Goal: Task Accomplishment & Management: Manage account settings

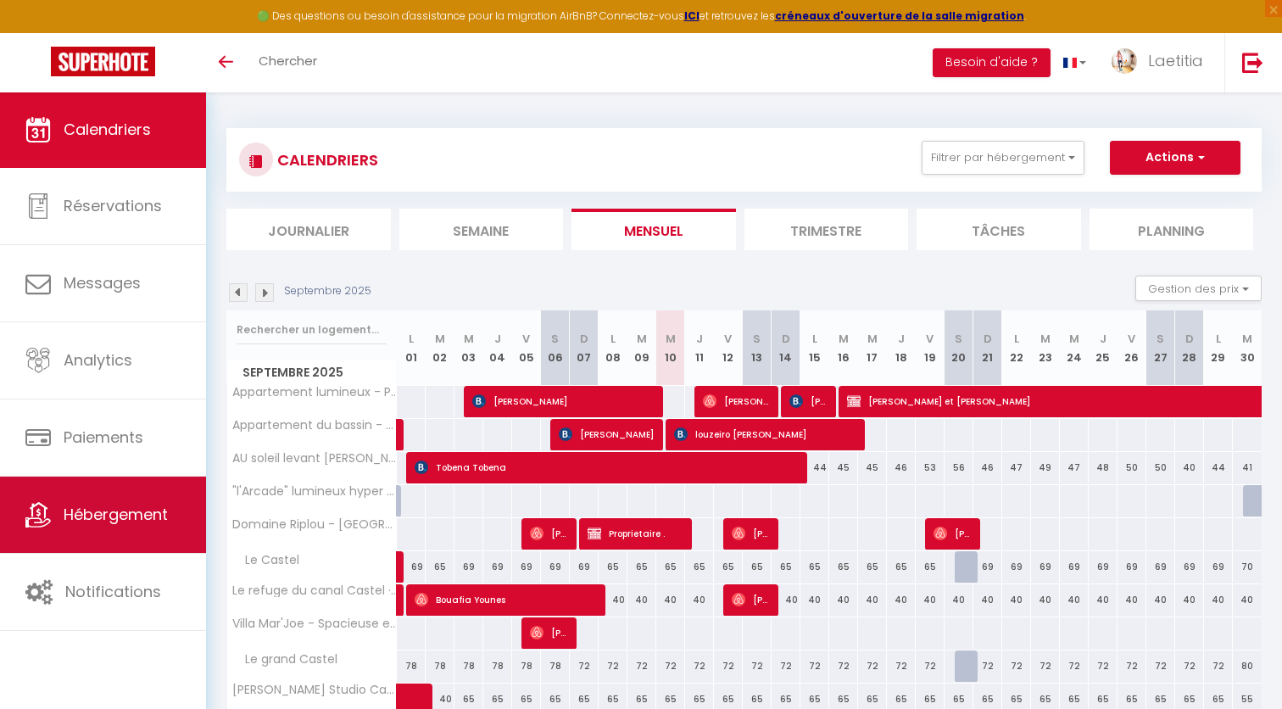
click at [112, 508] on span "Hébergement" at bounding box center [116, 514] width 104 height 21
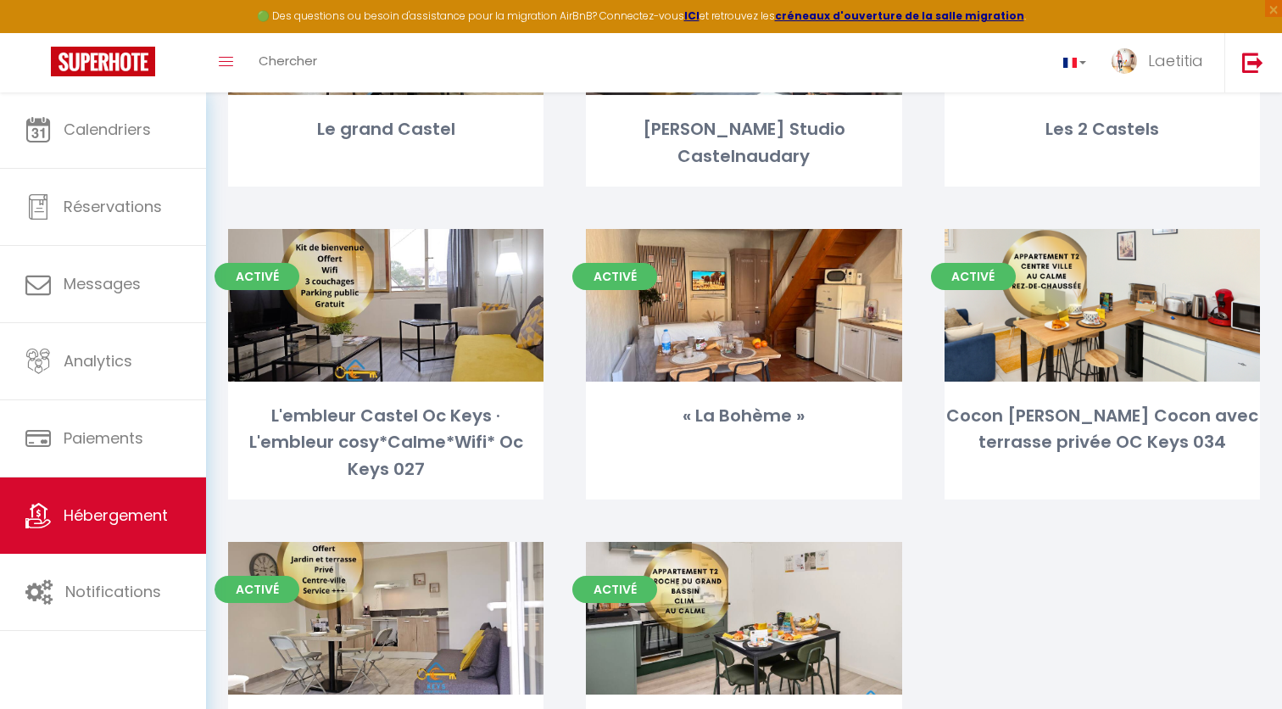
scroll to position [590, 0]
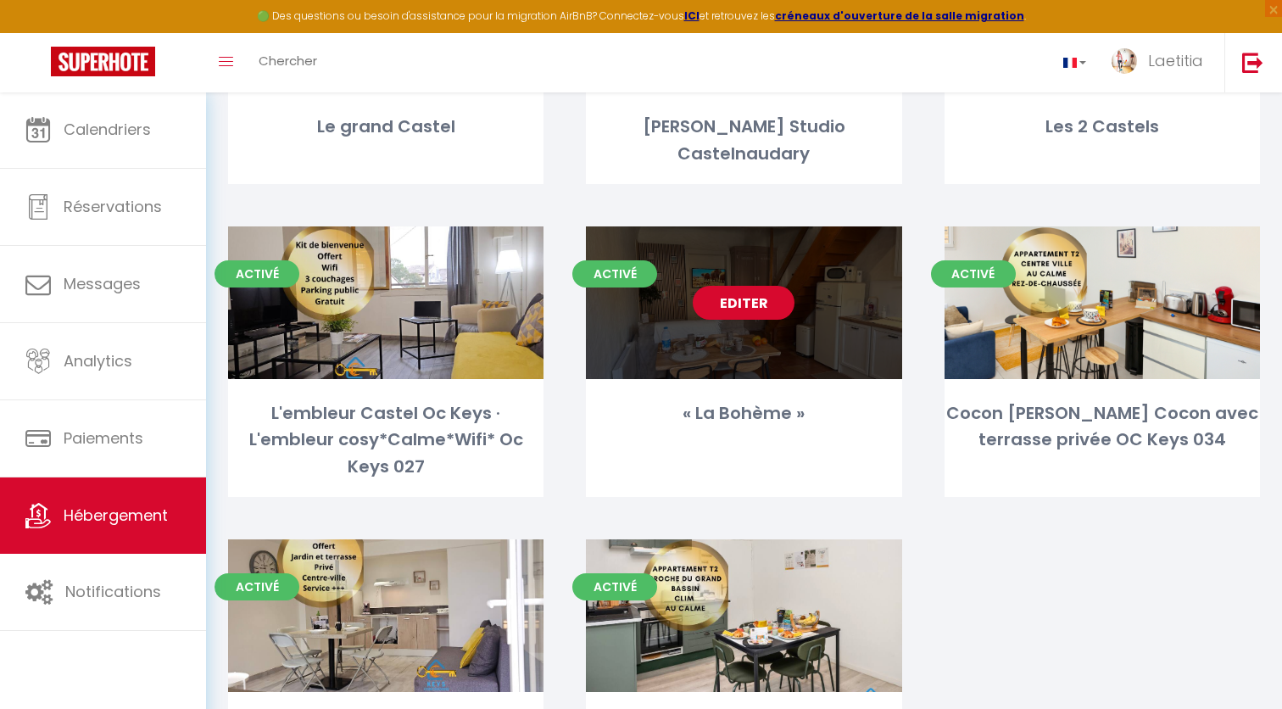
click at [754, 351] on div "Activé Editer « La Bohème »" at bounding box center [743, 361] width 315 height 271
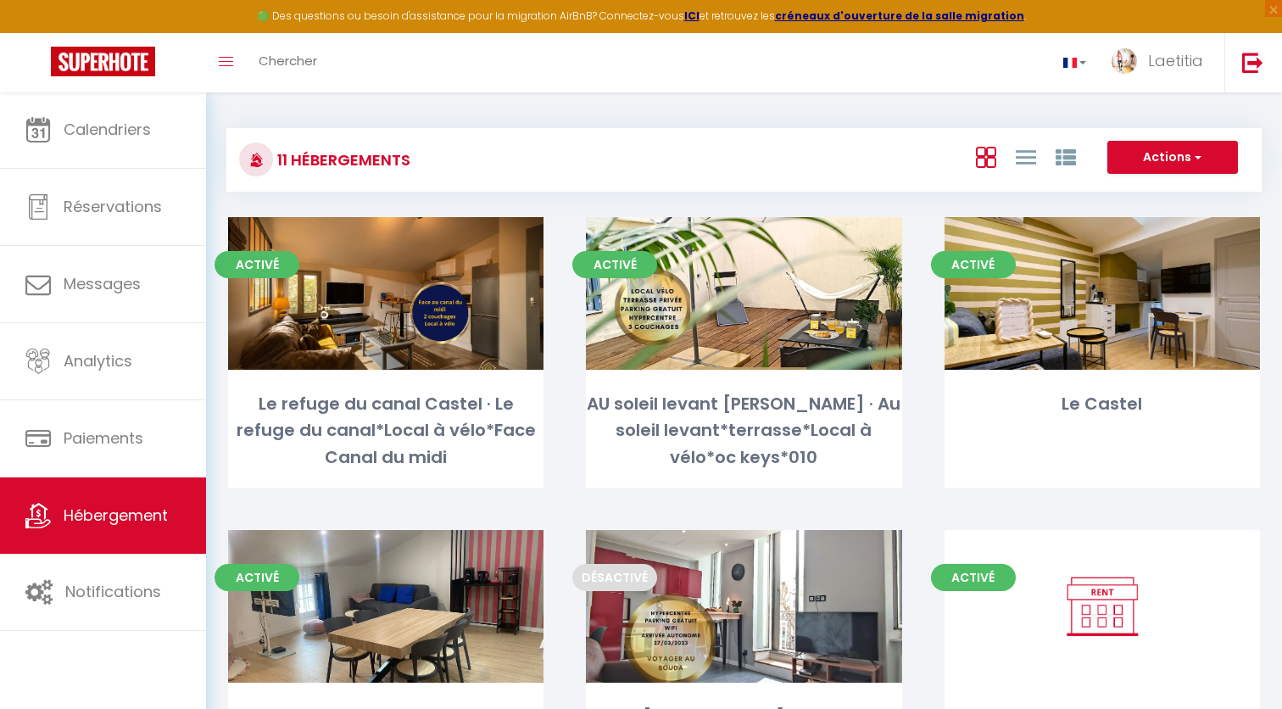
select select "3"
select select "2"
select select "1"
select select "28"
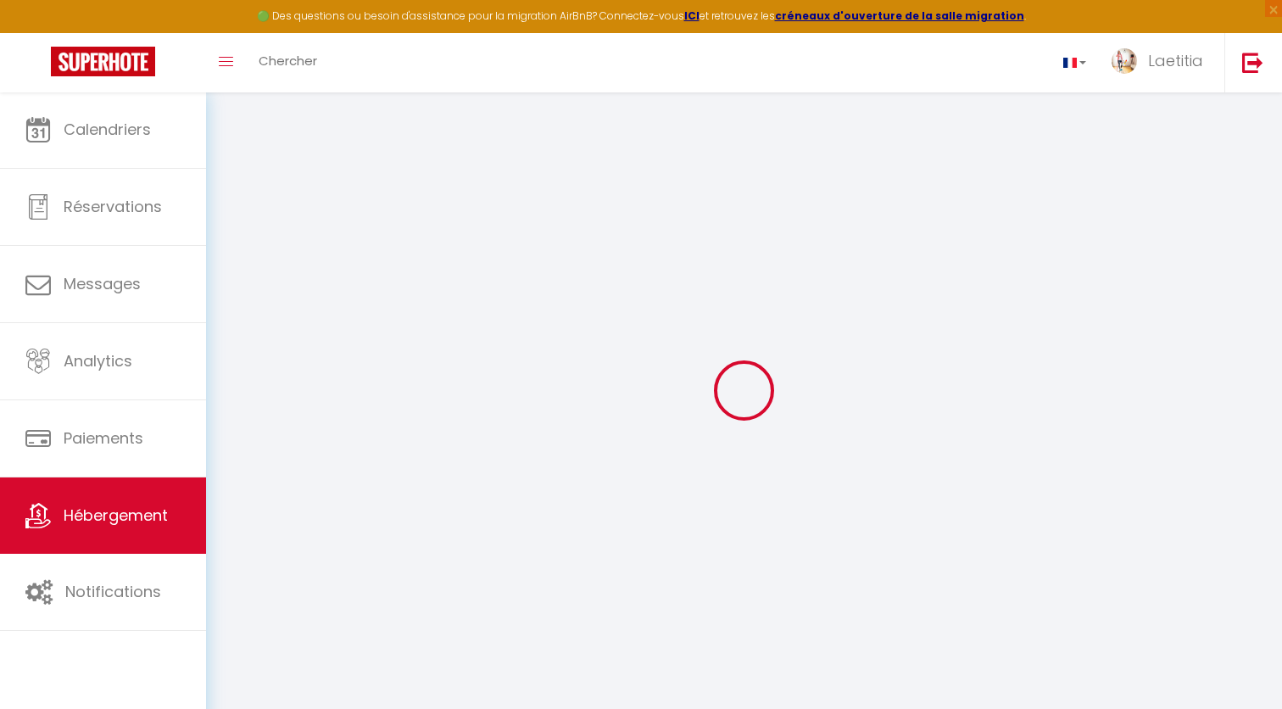
select select
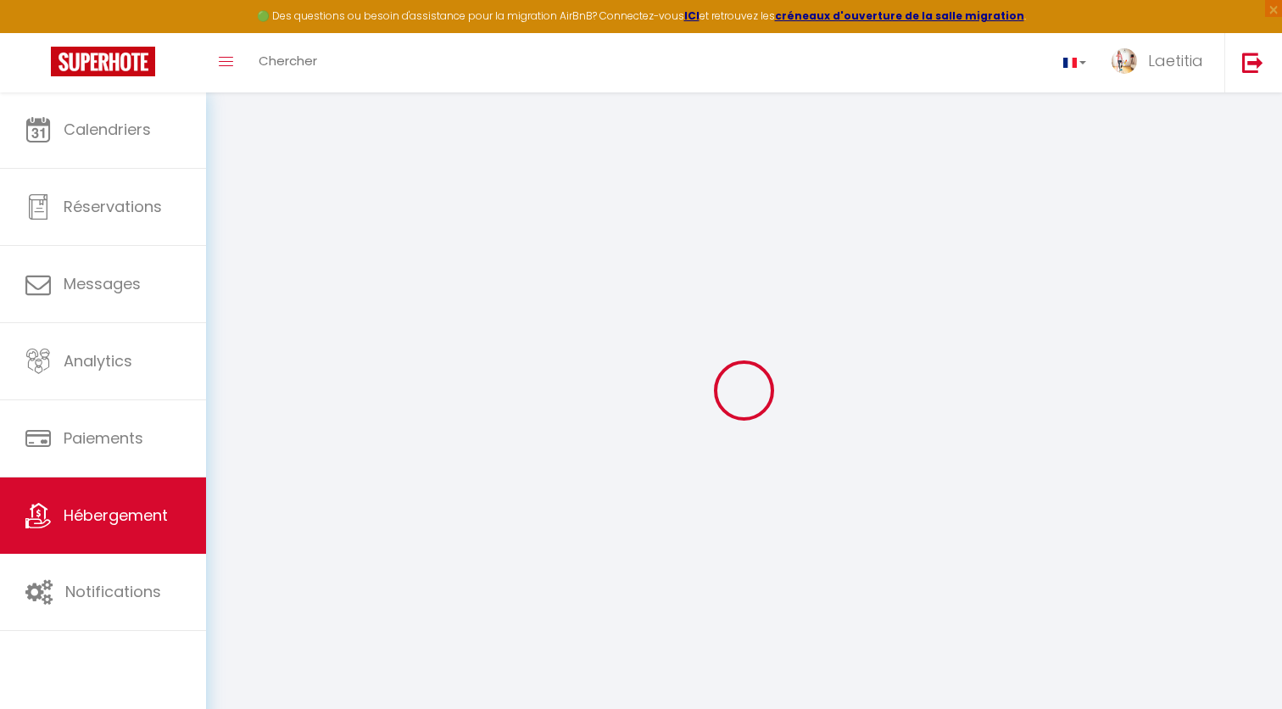
select select
checkbox input "false"
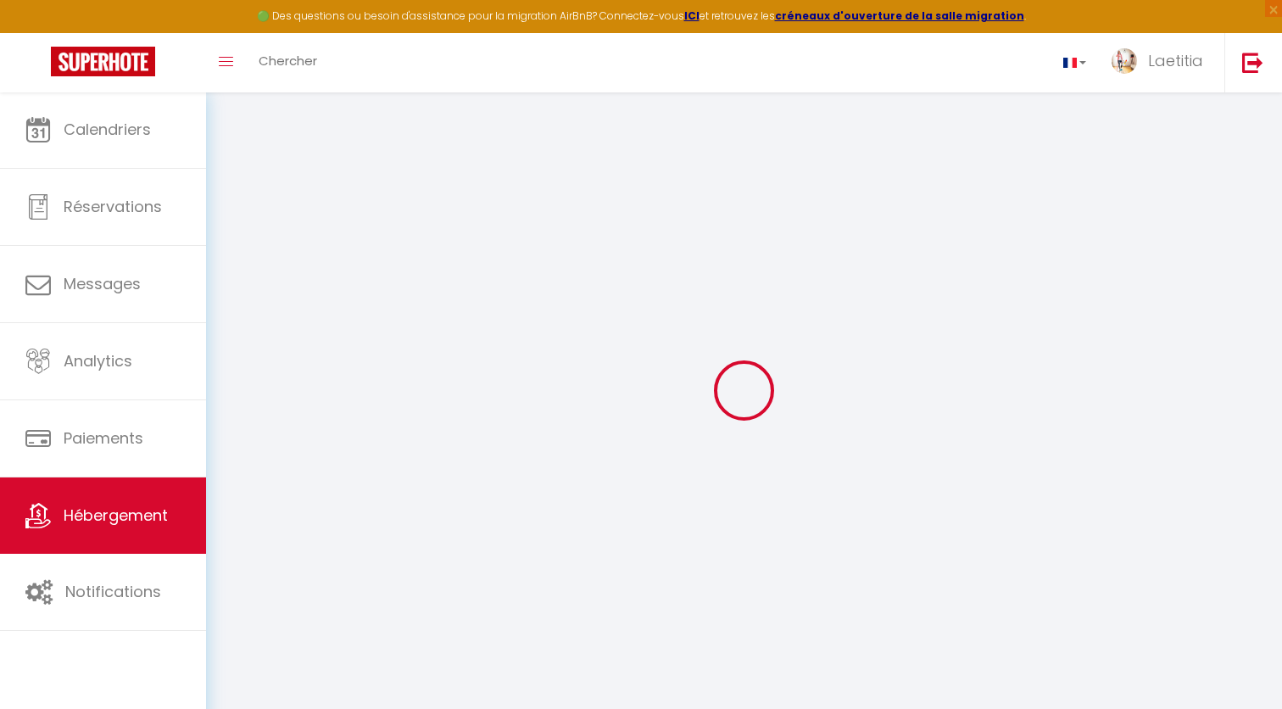
select select
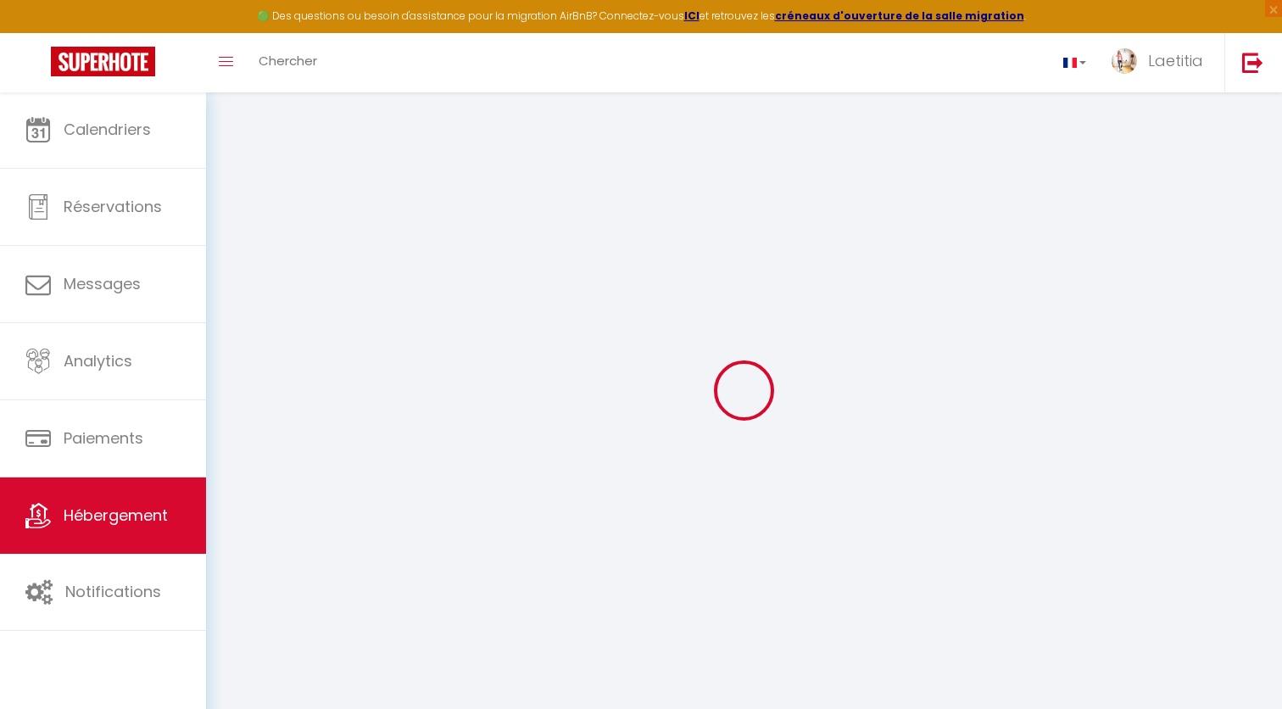
select select
checkbox input "false"
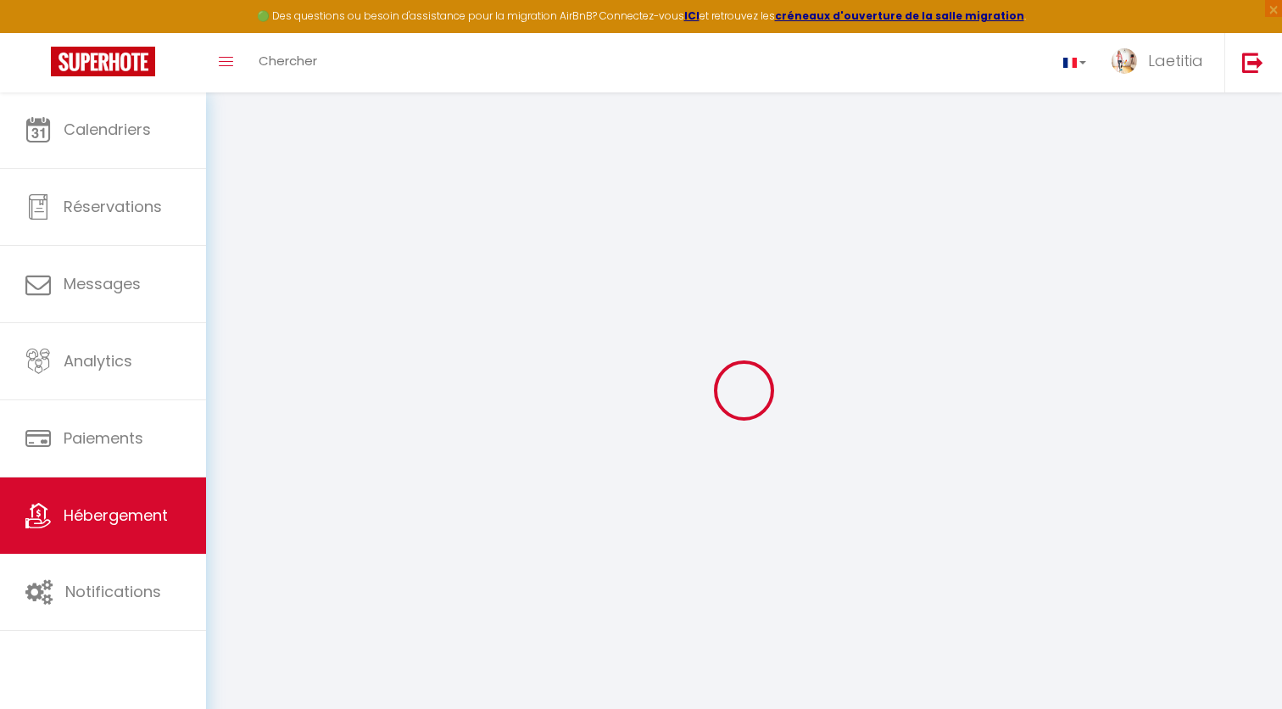
checkbox input "false"
select select
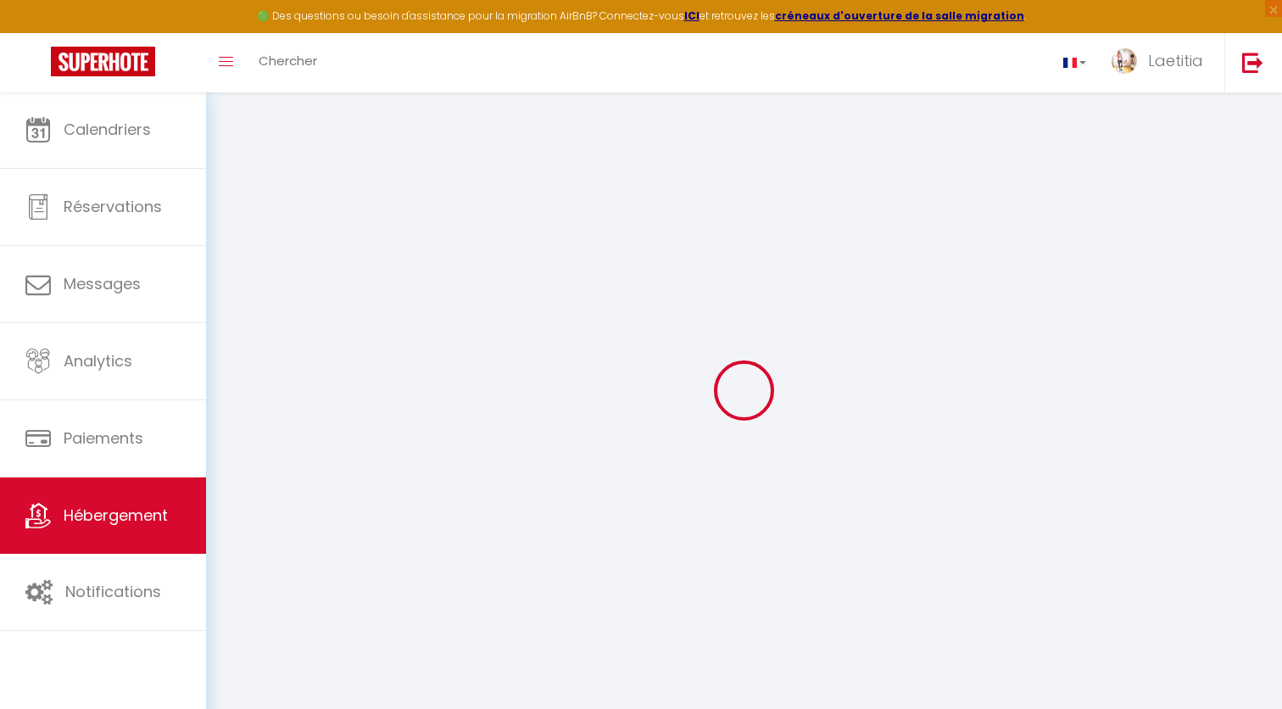
select select
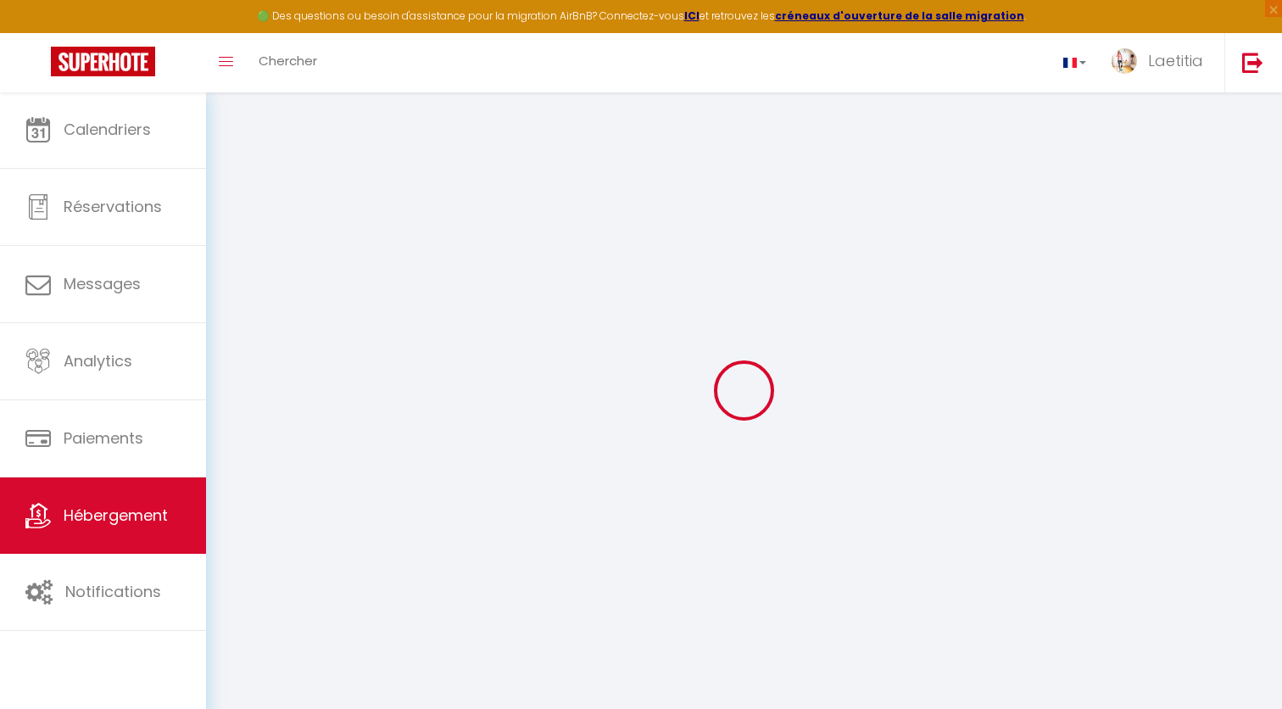
checkbox input "false"
select select
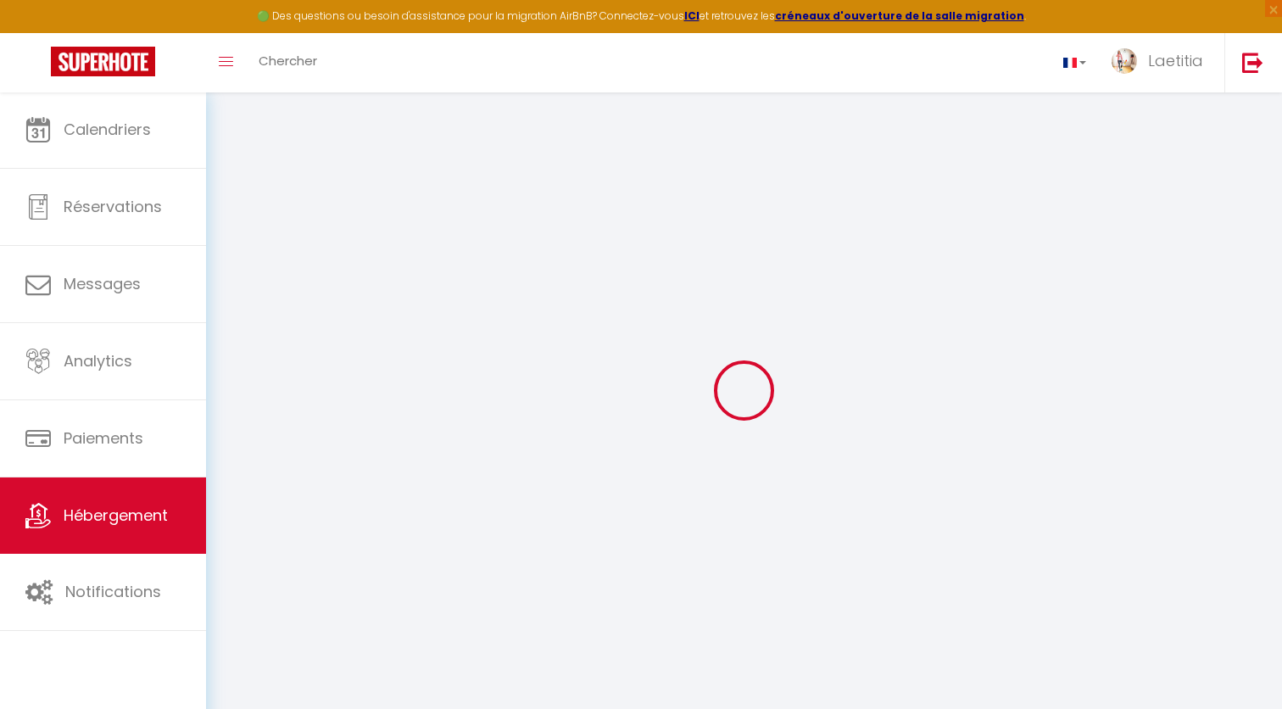
select select
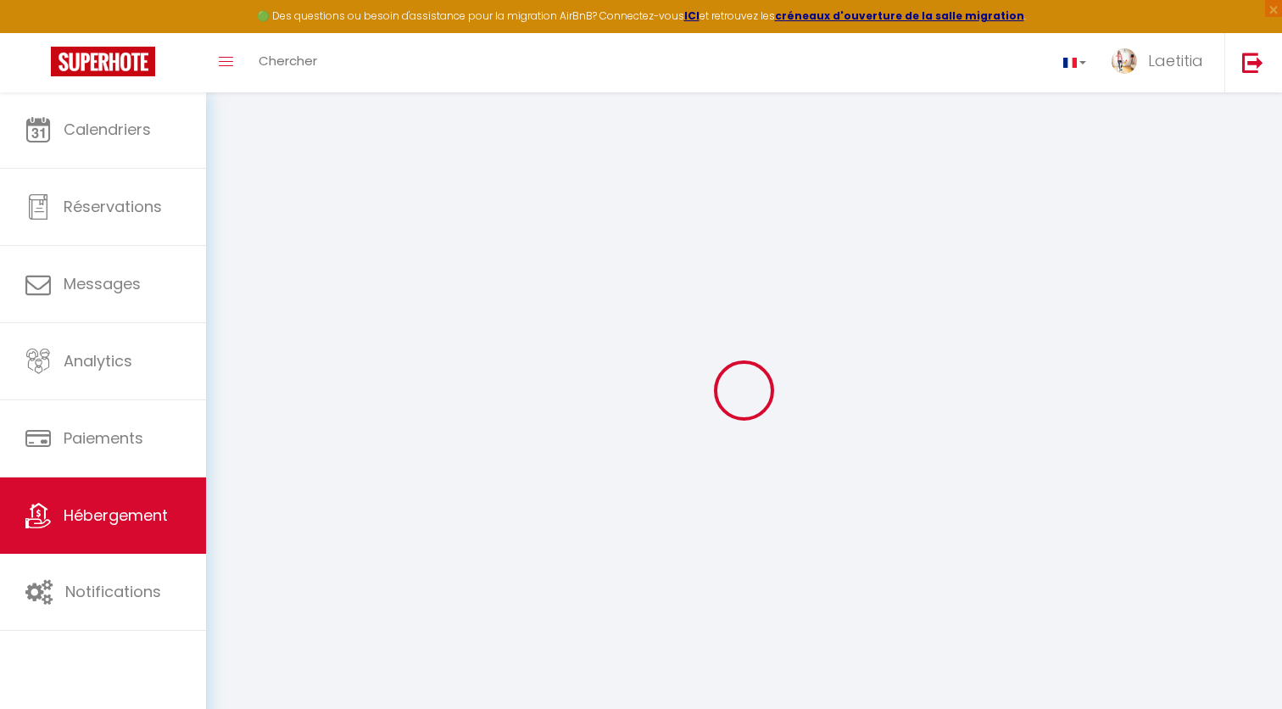
select select
checkbox input "false"
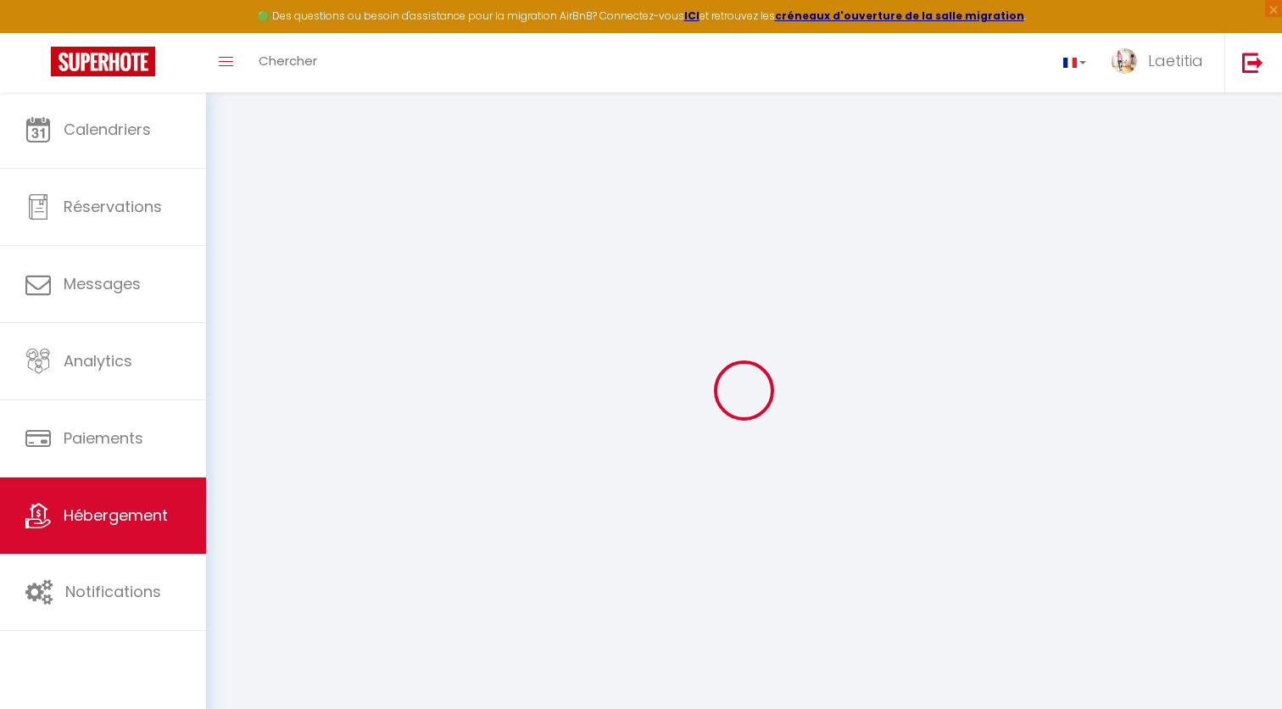
checkbox input "false"
select select
type input "« La Bohème »"
type input "Laetitia"
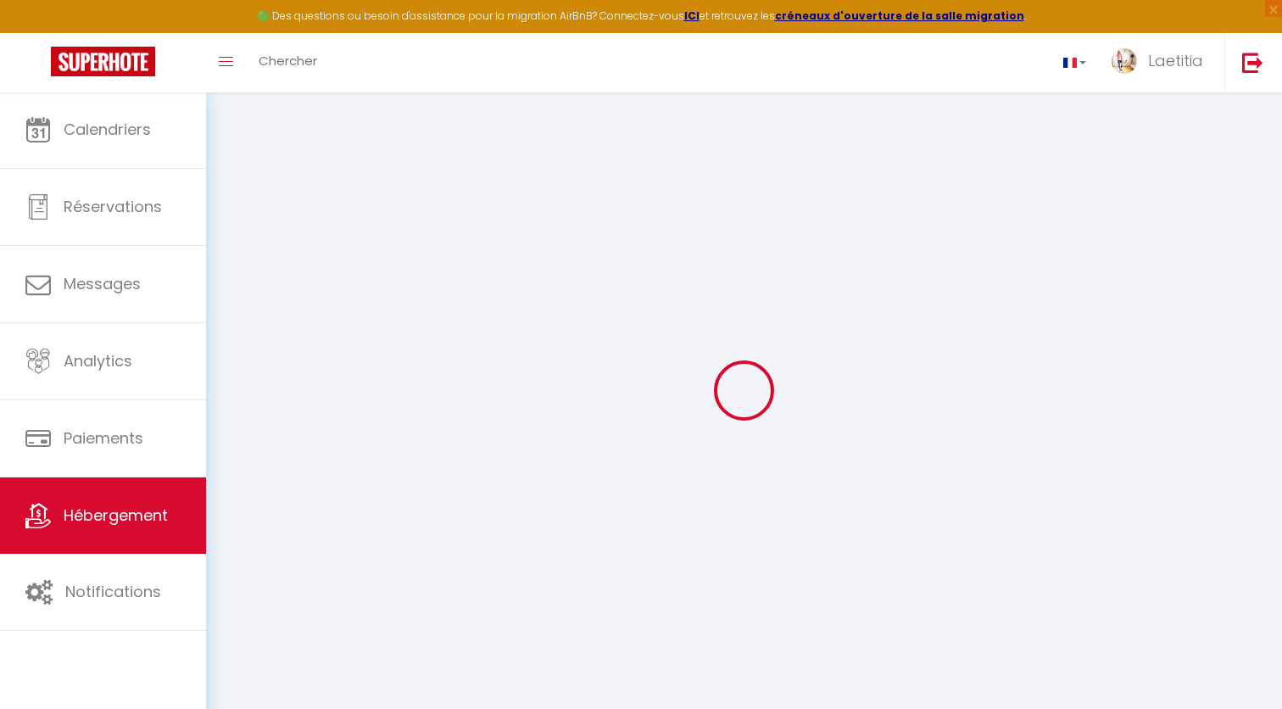
type input "RAYNIE"
type input "68"
type input "25"
select select
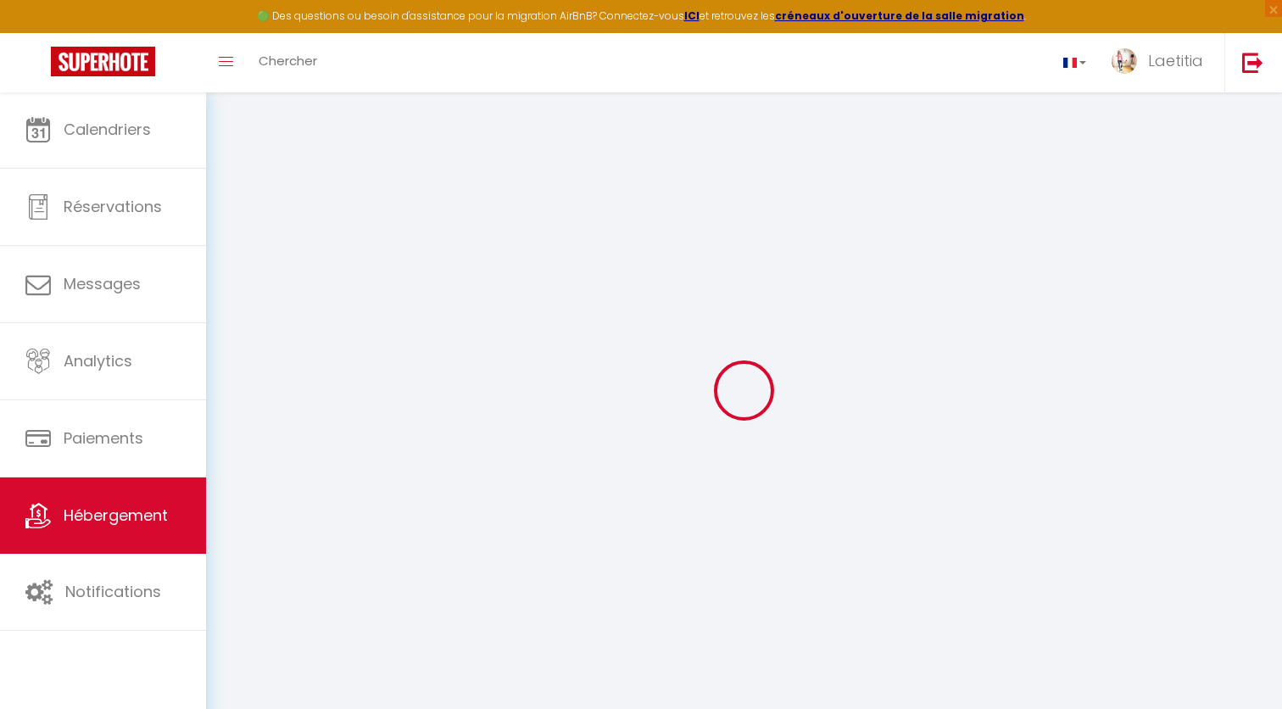
select select
type input "Rue de l'Ourmeto"
type input "11400"
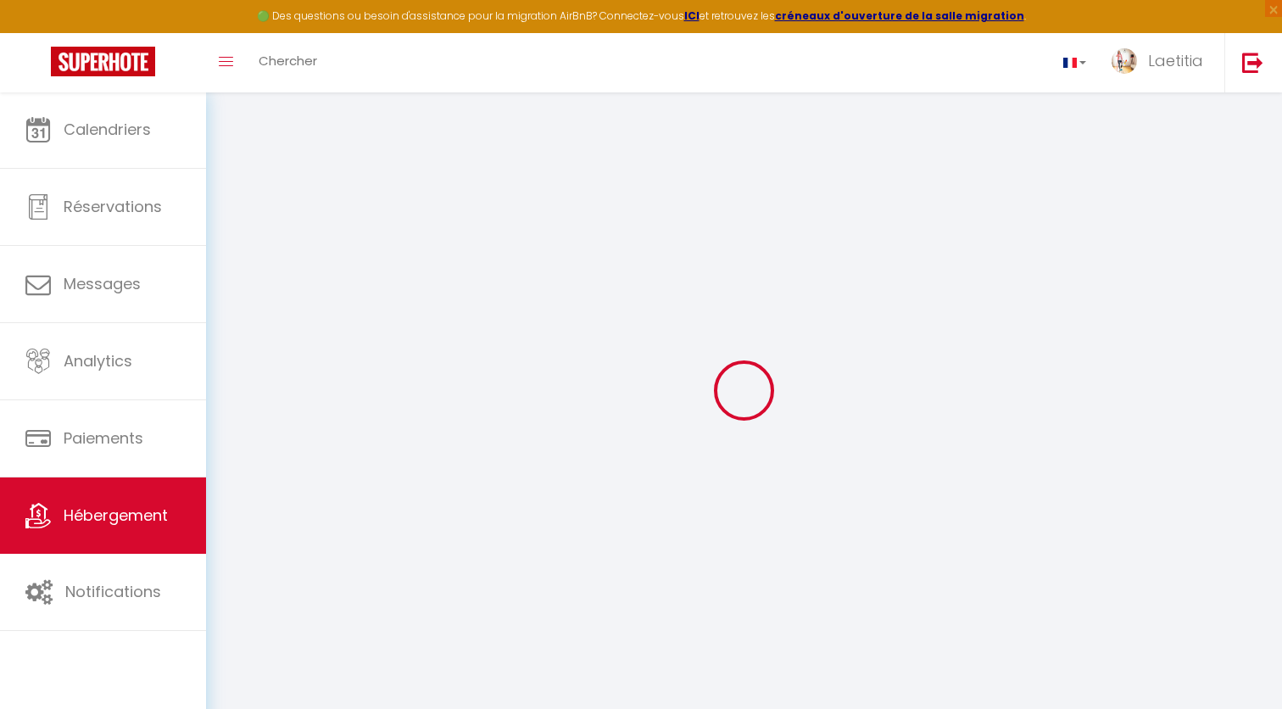
type input "[GEOGRAPHIC_DATA]"
type input "[EMAIL_ADDRESS][DOMAIN_NAME]"
select select
checkbox input "false"
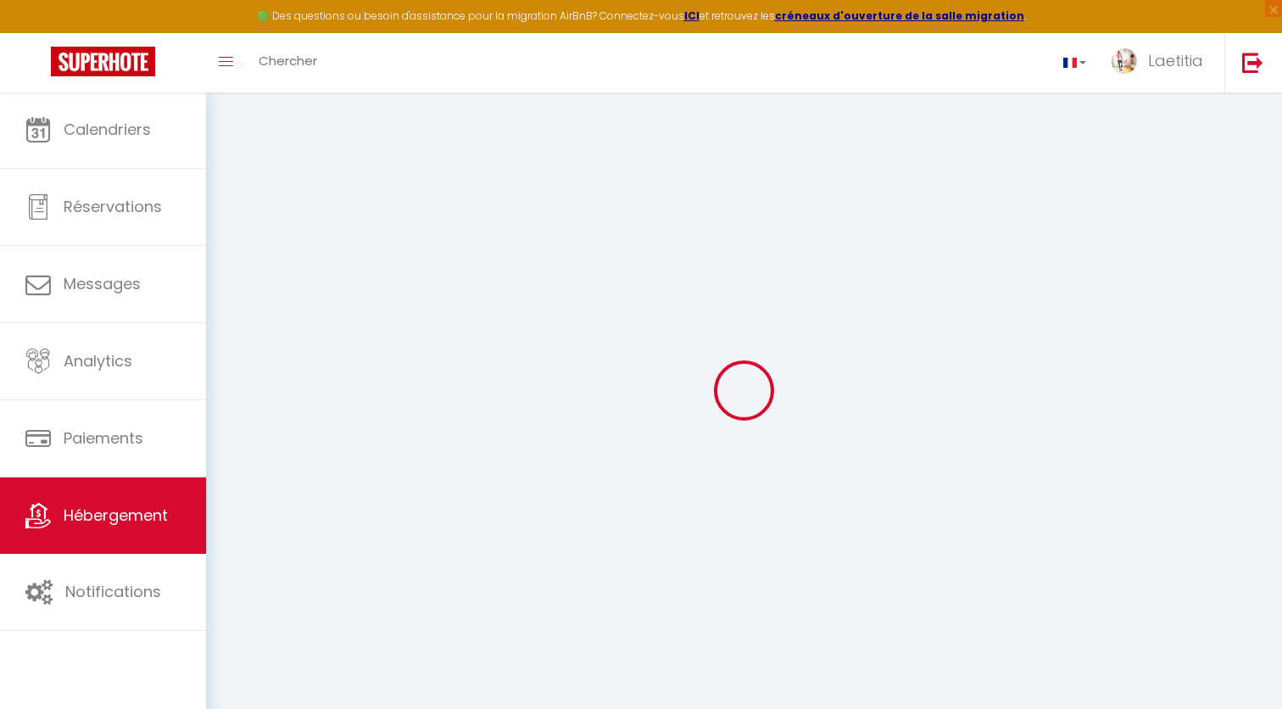
checkbox input "false"
select select
type input "0"
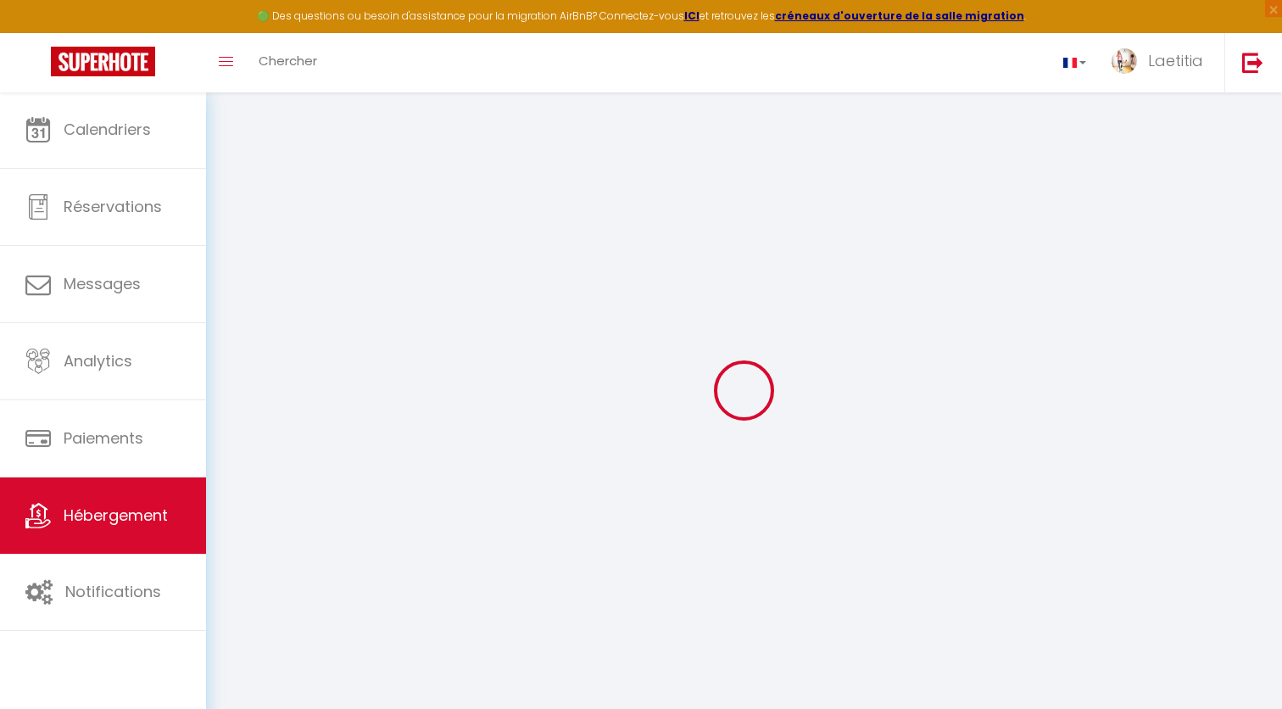
type input "0"
select select
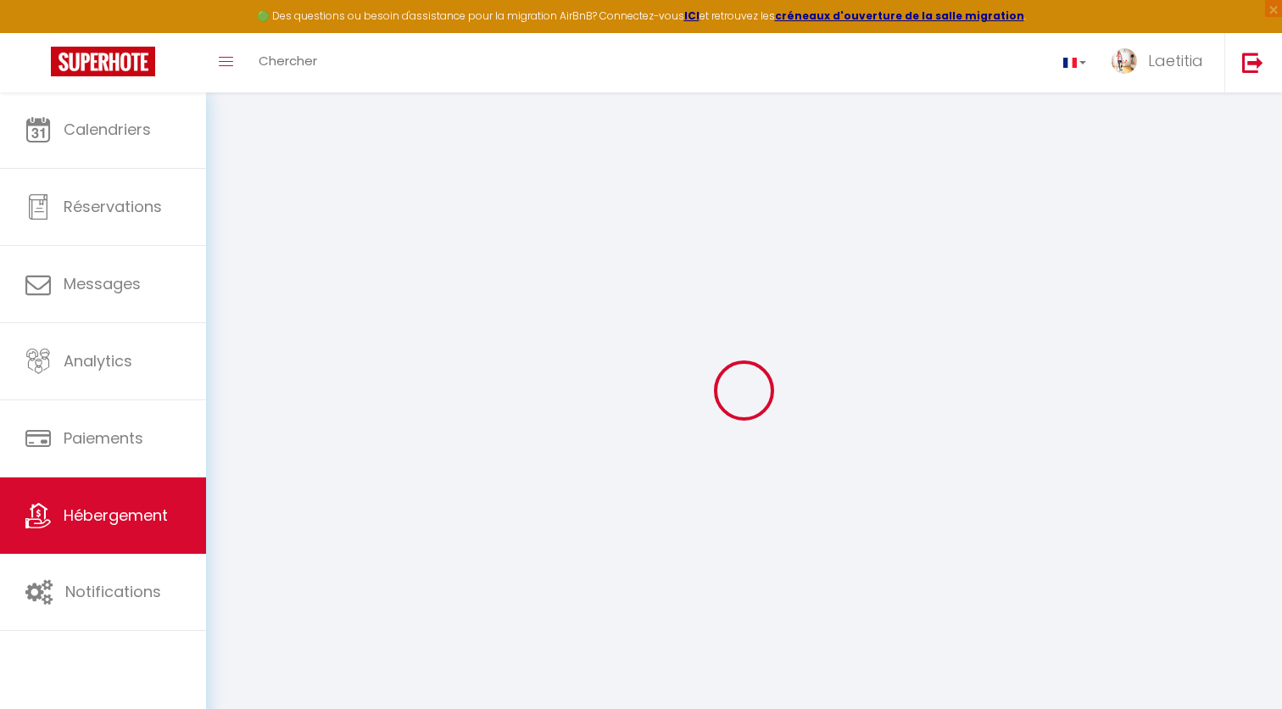
select select
checkbox input "false"
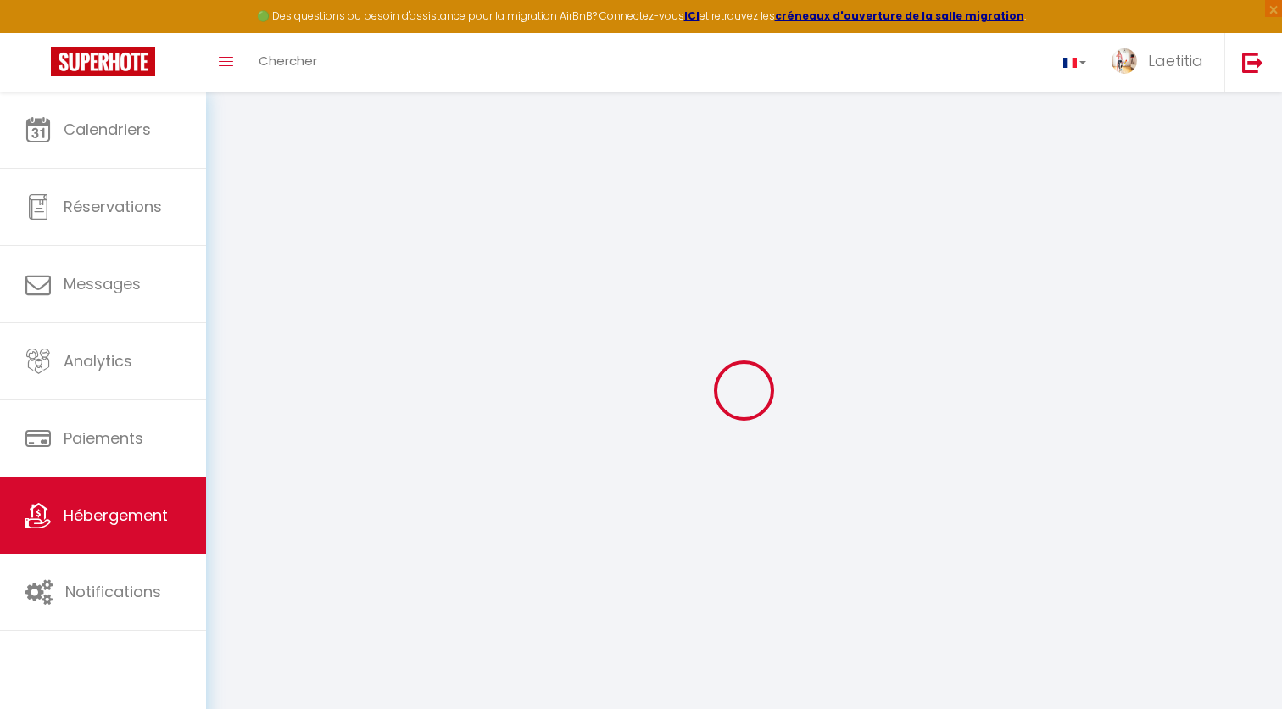
checkbox input "false"
select select
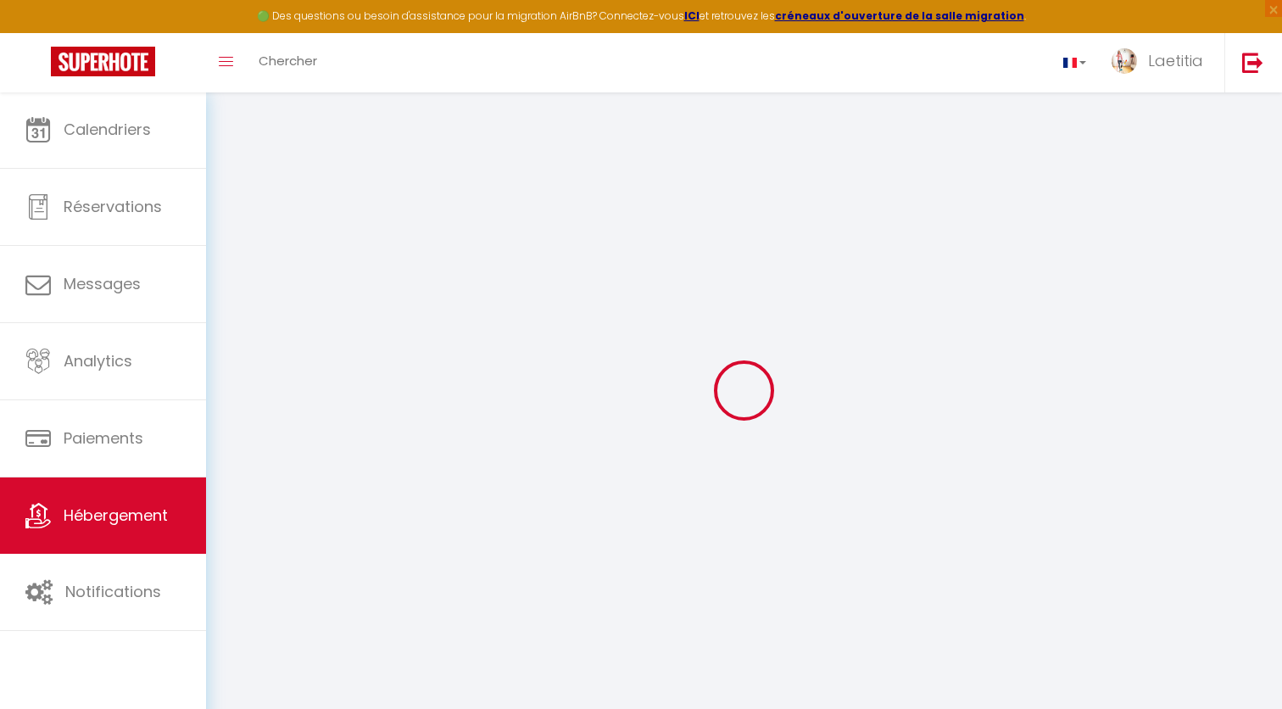
select select
checkbox input "false"
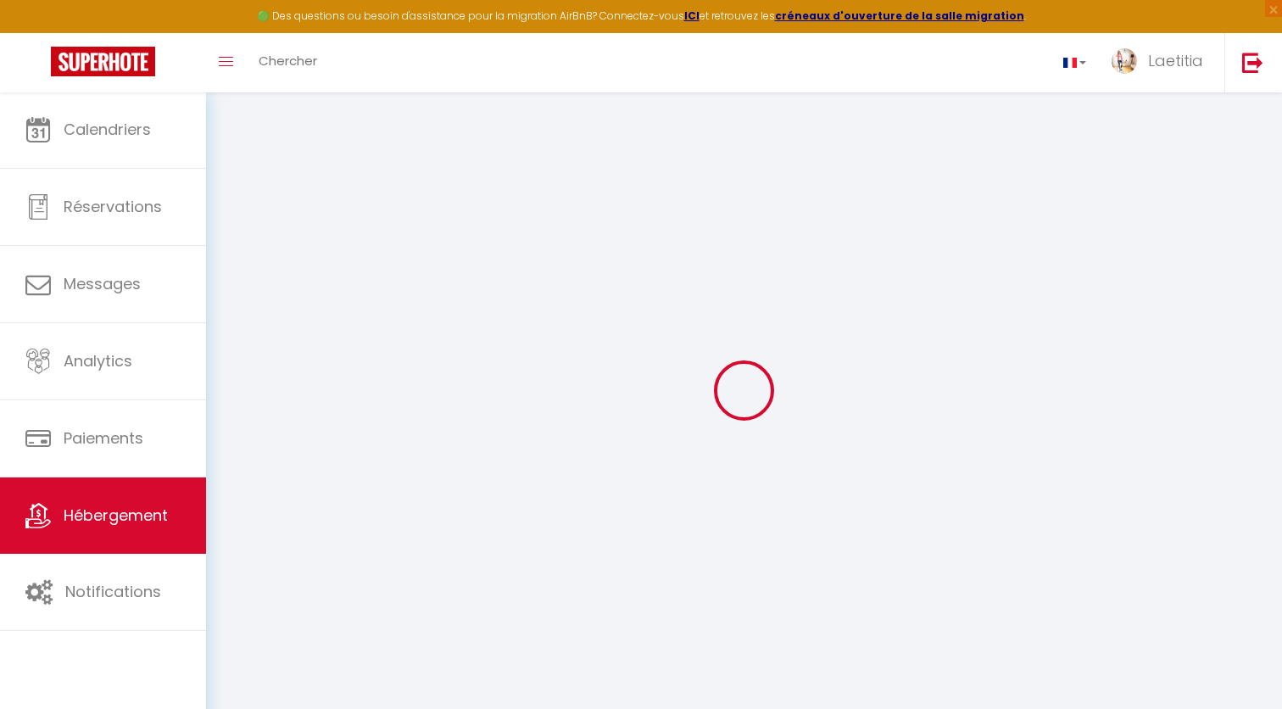
checkbox input "false"
select select
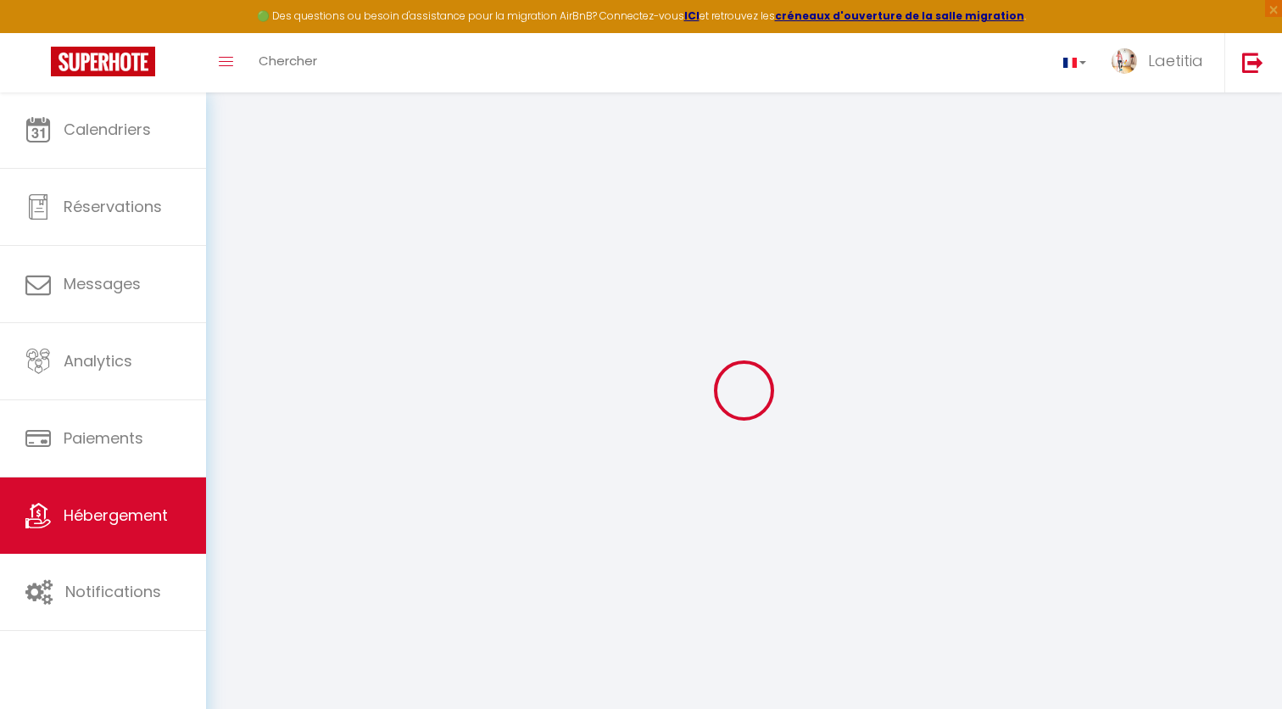
checkbox input "false"
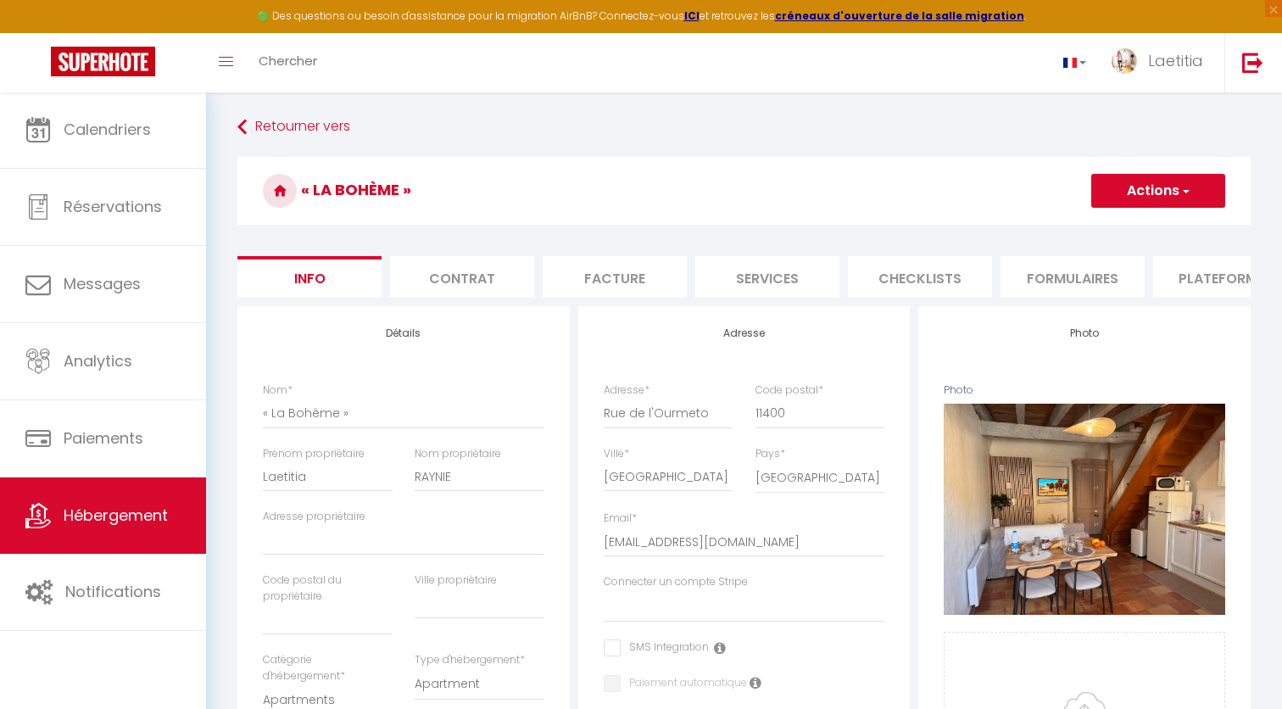
select select
checkbox input "false"
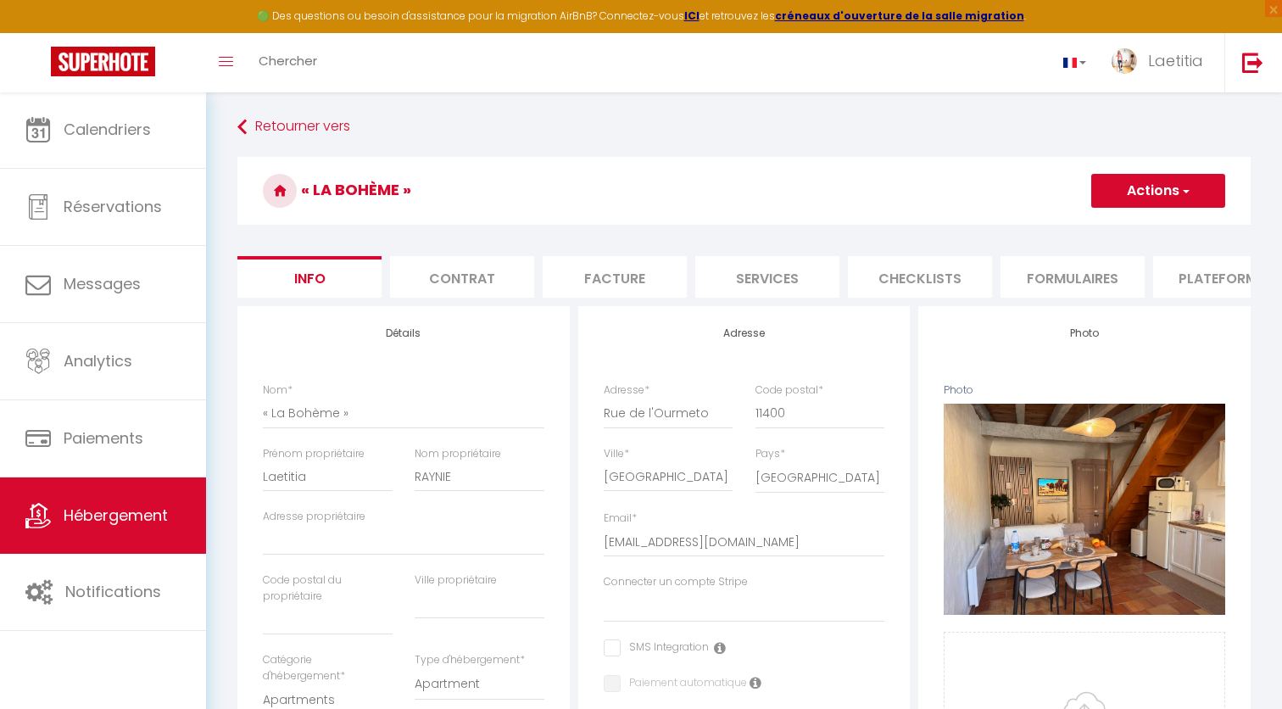
checkbox input "false"
select select
checkbox input "false"
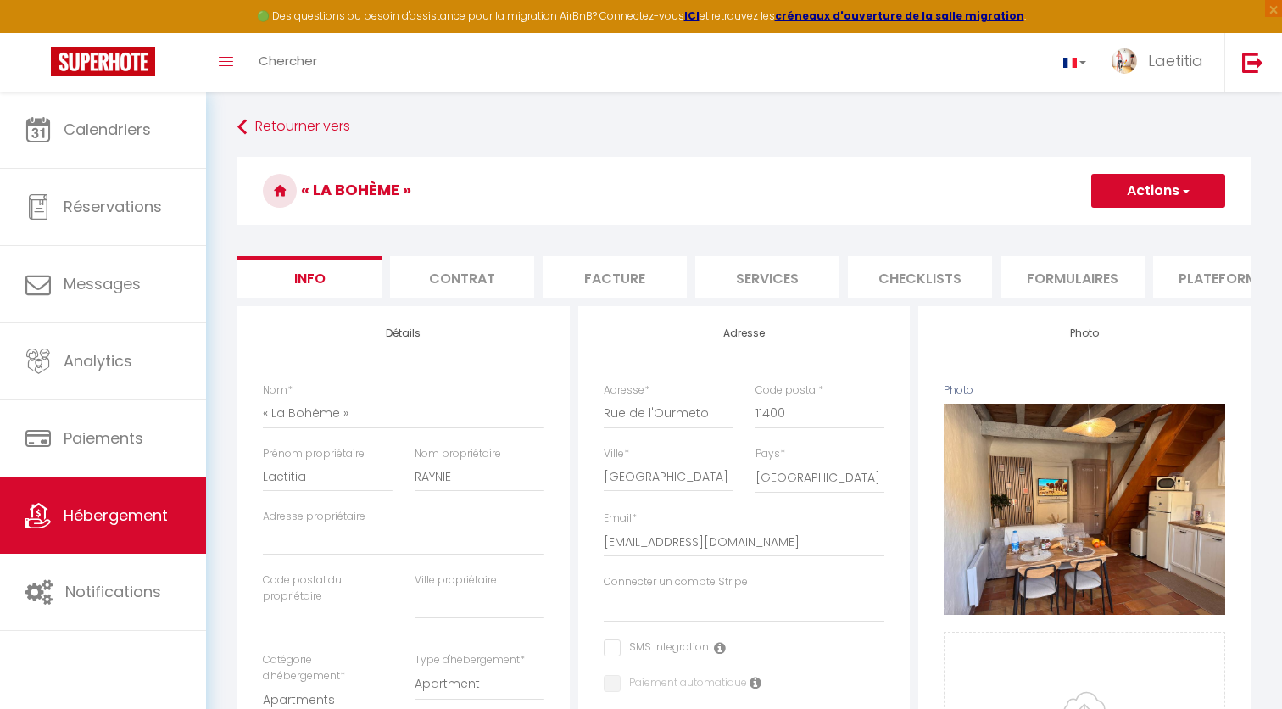
checkbox input "false"
select select "270"
select select "EUR"
select select
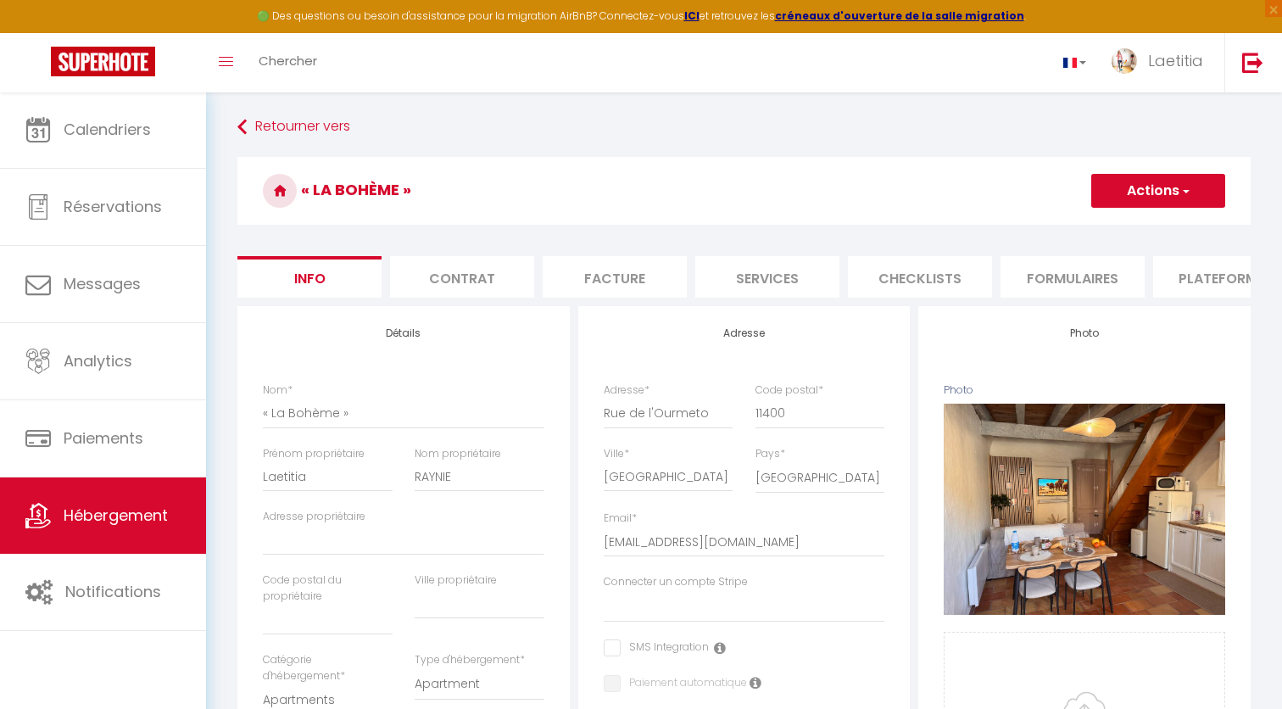
select select "8045-1392172618393810217"
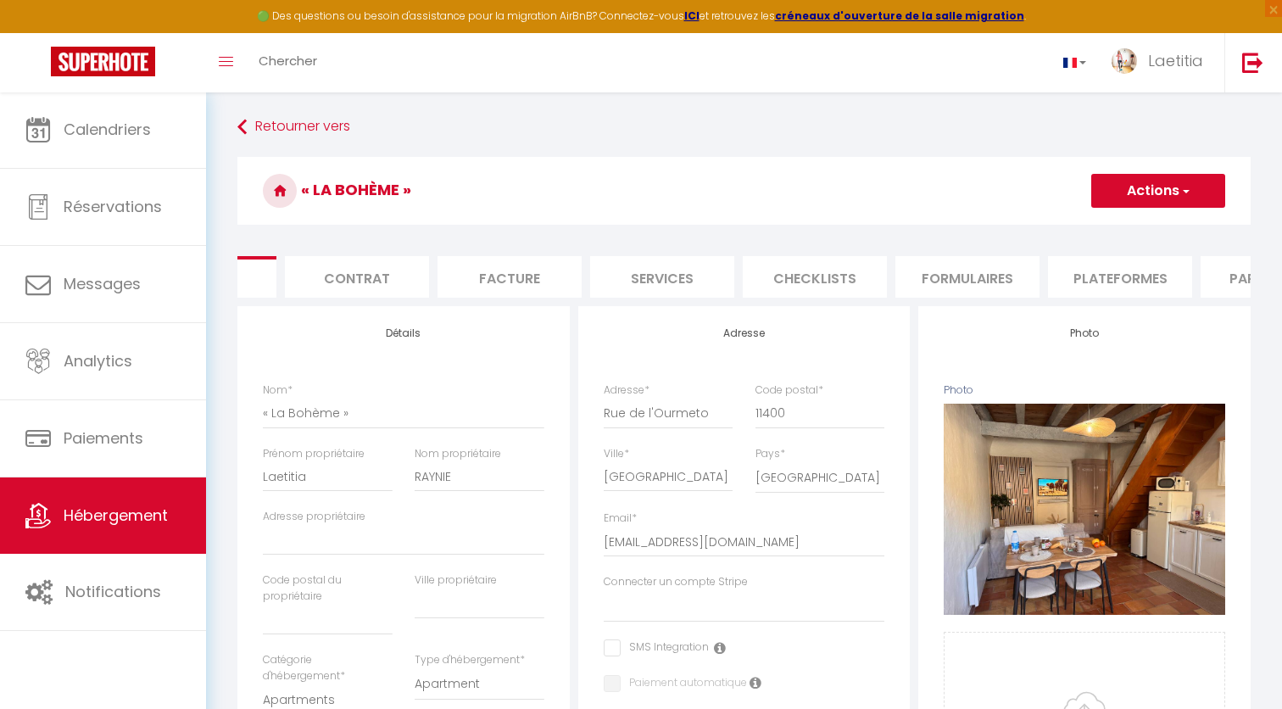
click at [1130, 266] on li "Plateformes" at bounding box center [1120, 277] width 144 height 42
select select
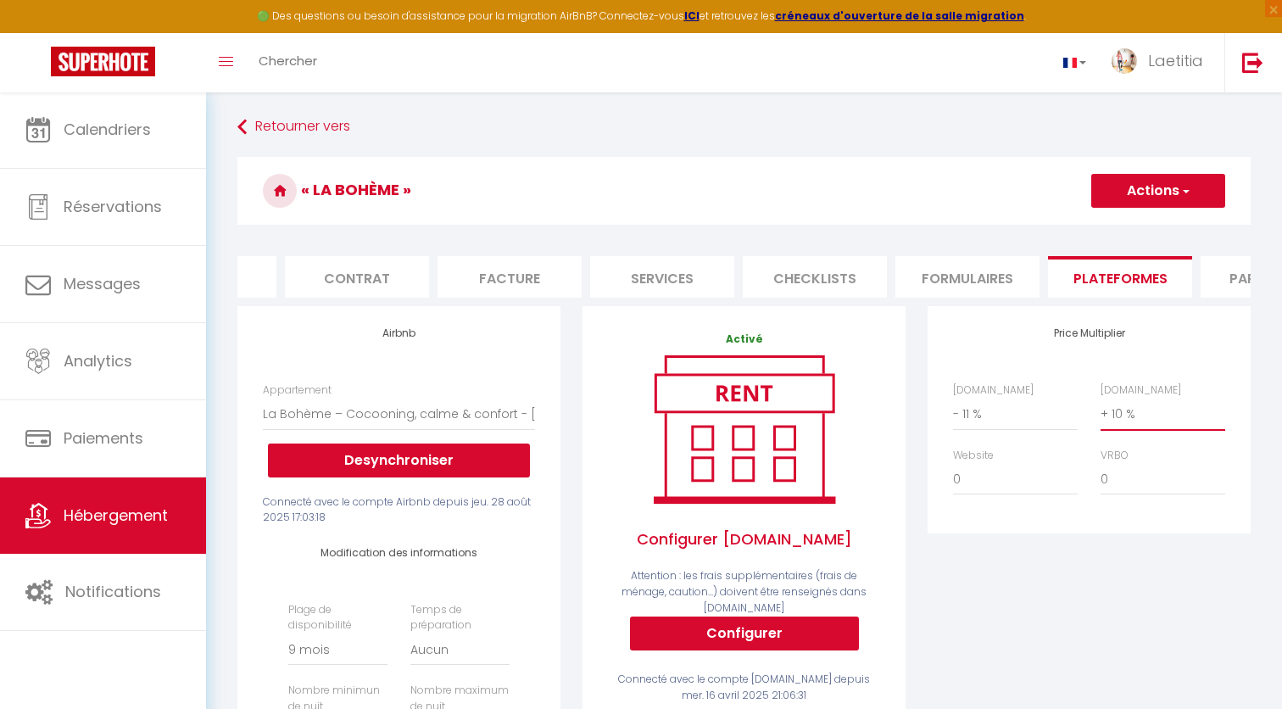
select select "+ 12 %"
select select
click at [1120, 188] on button "Actions" at bounding box center [1158, 191] width 134 height 34
click at [1124, 225] on link "Enregistrer" at bounding box center [1158, 228] width 134 height 22
select select "270"
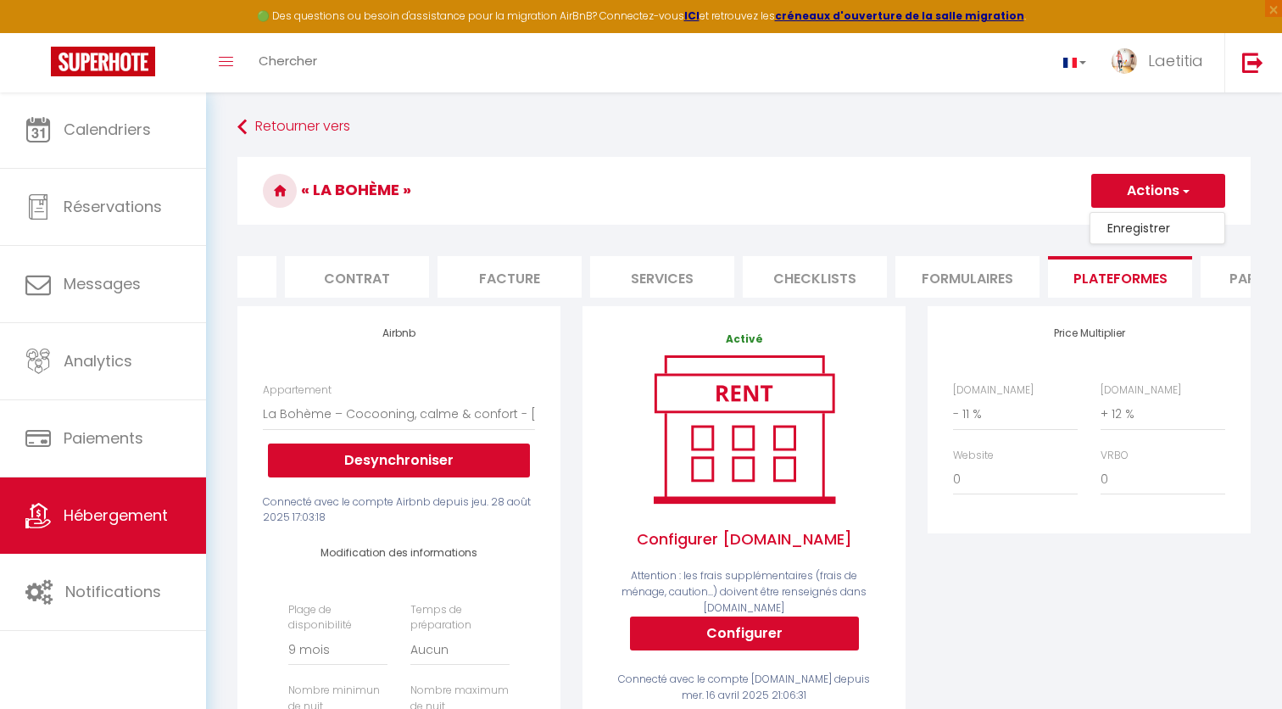
select select "EUR"
select select
select select "+ 15 %"
select select
click at [1161, 194] on button "Actions" at bounding box center [1158, 191] width 134 height 34
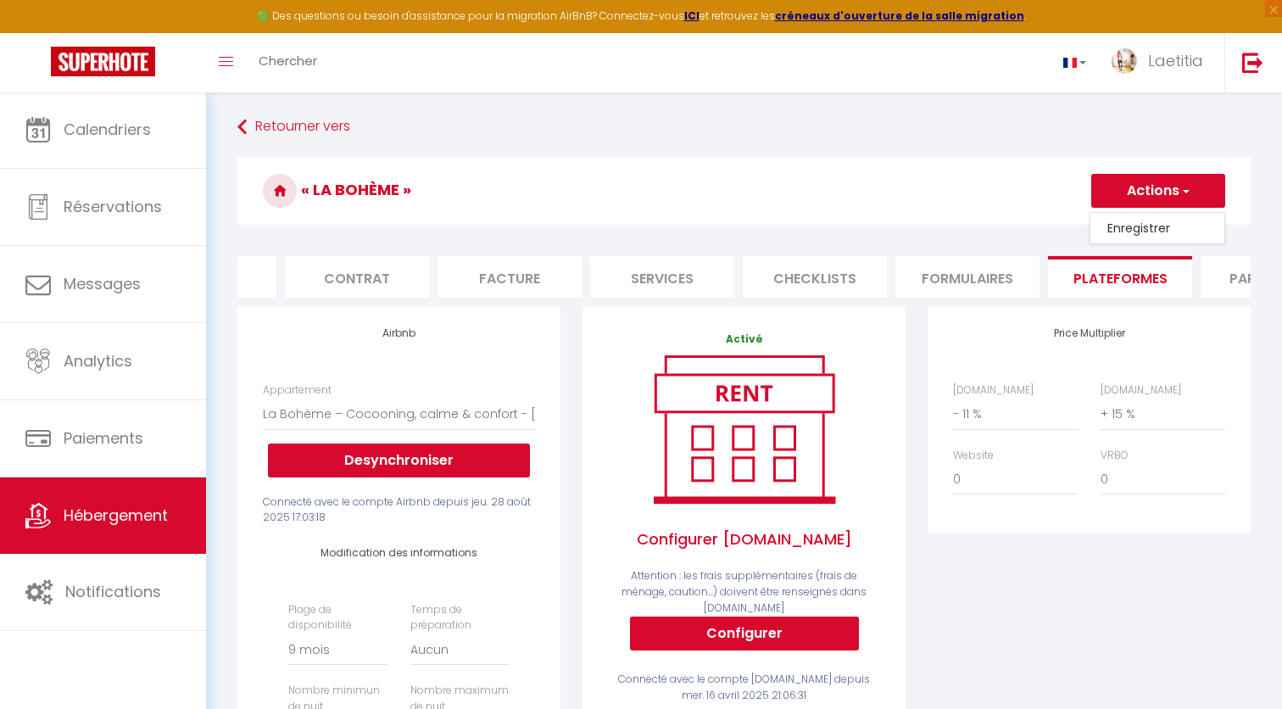
click at [1148, 221] on link "Enregistrer" at bounding box center [1158, 228] width 134 height 22
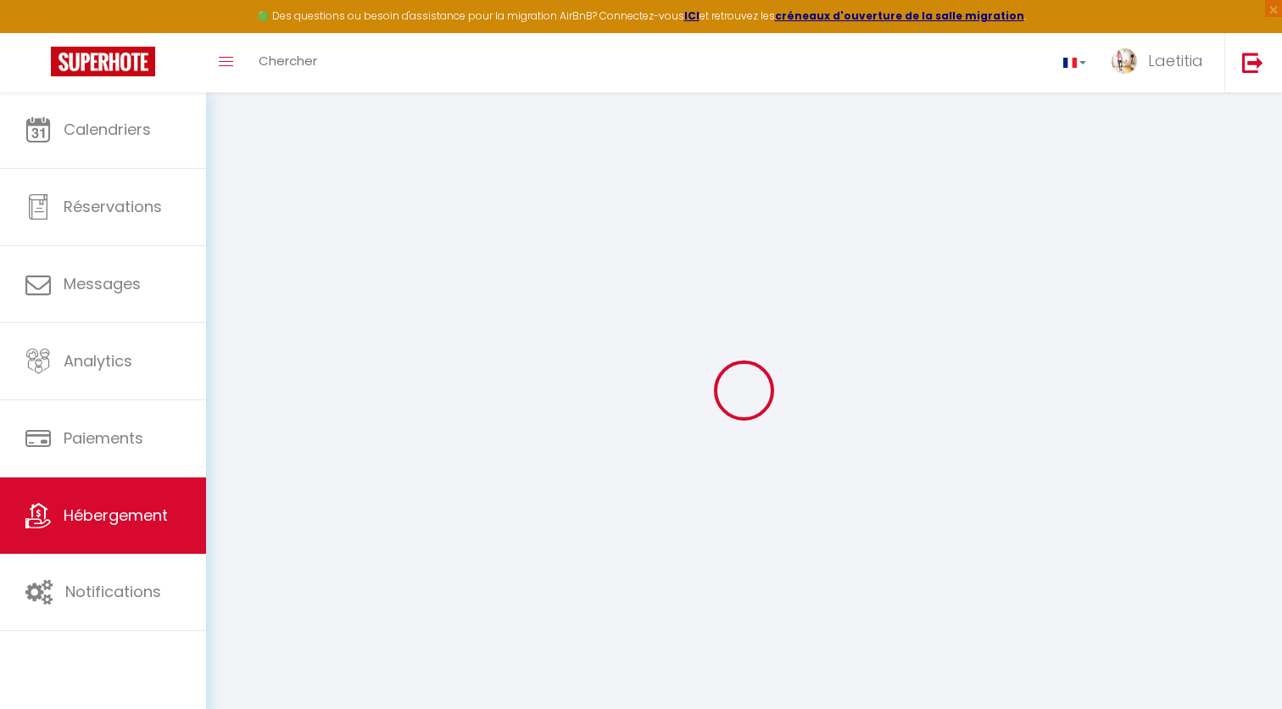
select select "270"
select select "EUR"
select select
